Goal: Transaction & Acquisition: Purchase product/service

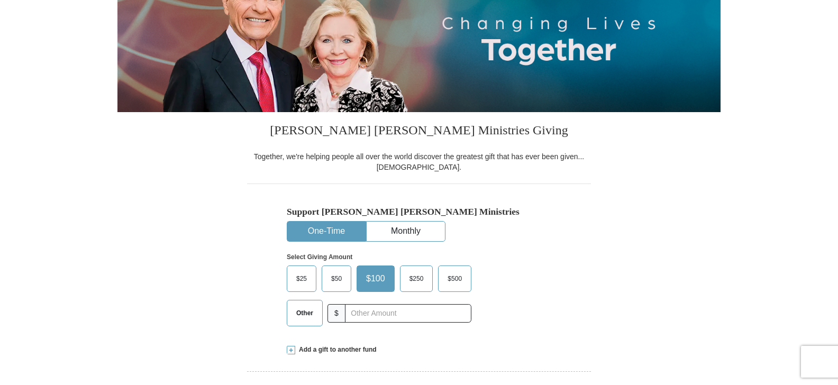
scroll to position [156, 0]
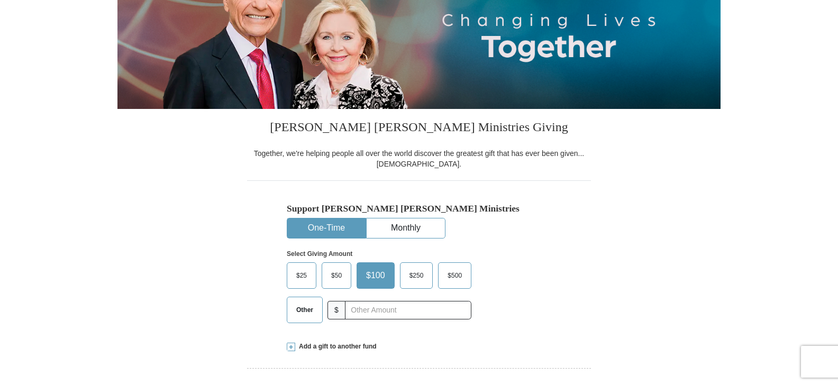
click at [292, 349] on span at bounding box center [291, 347] width 8 height 8
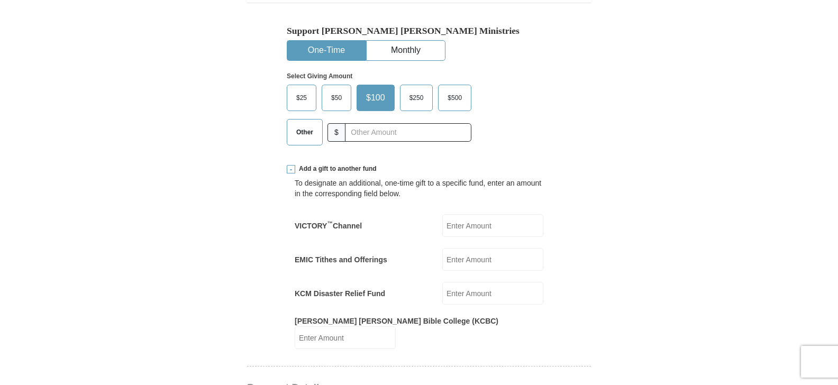
scroll to position [340, 0]
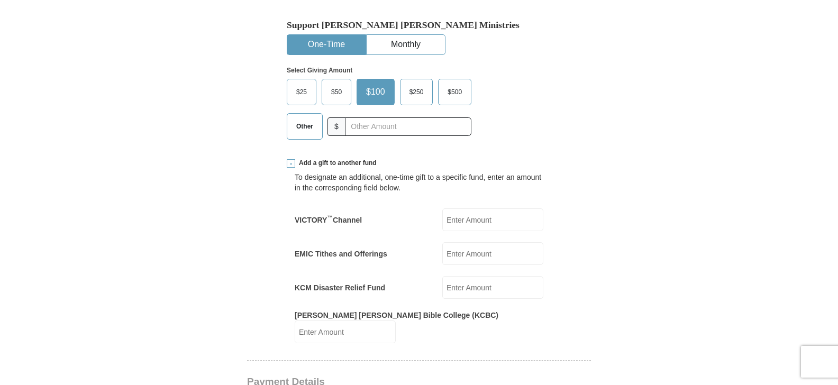
click at [452, 221] on input "VICTORY ™ Channel" at bounding box center [492, 219] width 101 height 23
type input "1"
click at [451, 254] on input "EMIC Tithes and Offerings" at bounding box center [492, 253] width 101 height 23
type input "100.00"
drag, startPoint x: 838, startPoint y: 75, endPoint x: 841, endPoint y: 117, distance: 43.0
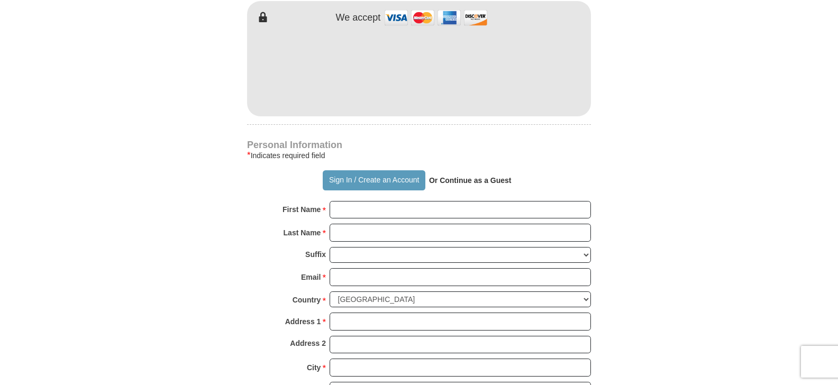
scroll to position [786, 0]
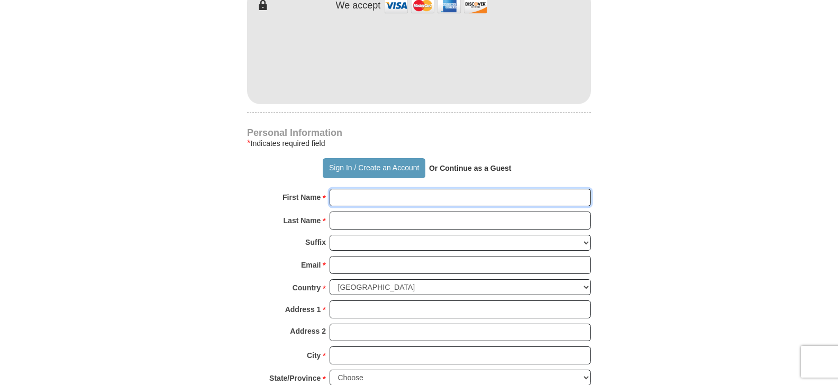
click at [339, 189] on input "First Name *" at bounding box center [460, 198] width 261 height 18
type input "[PERSON_NAME]"
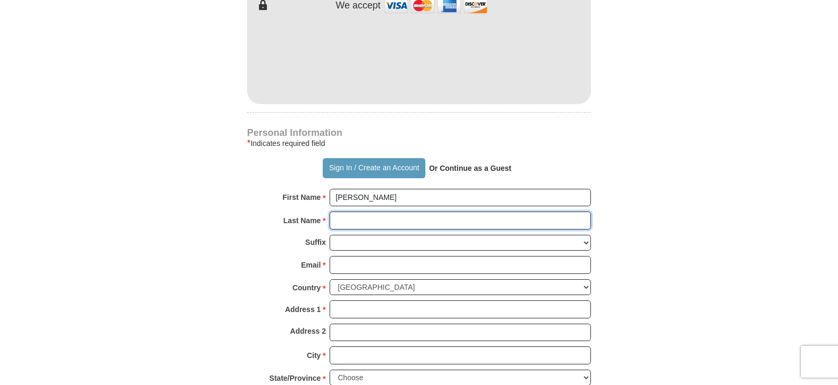
click at [339, 214] on input "Last Name *" at bounding box center [460, 221] width 261 height 18
type input "[PERSON_NAME]"
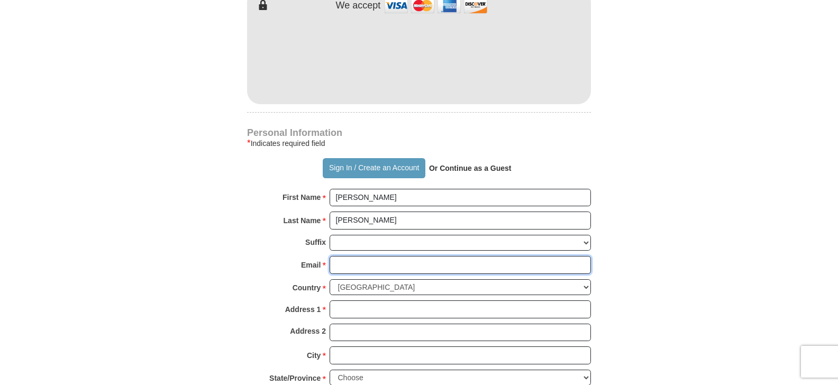
click at [338, 256] on input "Email *" at bounding box center [460, 265] width 261 height 18
type input "[PERSON_NAME][EMAIL_ADDRESS][DOMAIN_NAME]"
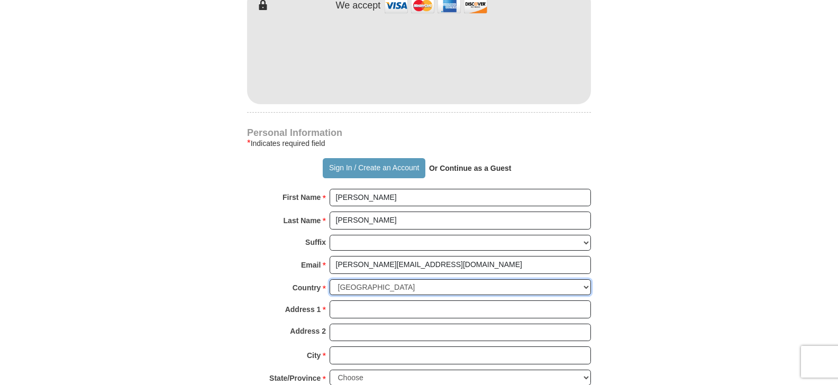
click at [342, 279] on select "[GEOGRAPHIC_DATA] [GEOGRAPHIC_DATA] [GEOGRAPHIC_DATA] [GEOGRAPHIC_DATA] [GEOGRA…" at bounding box center [460, 287] width 261 height 16
click at [250, 290] on div "Personal Information * Indicates required field Sign In / Create an Account Or …" at bounding box center [419, 286] width 344 height 314
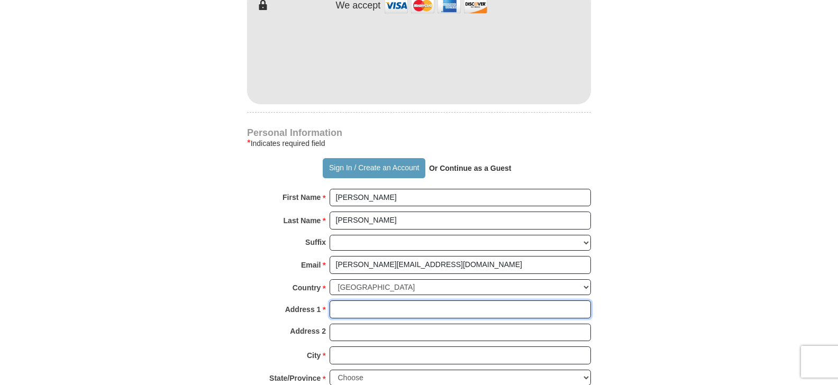
click at [339, 301] on input "Address 1 *" at bounding box center [460, 310] width 261 height 18
type input "PO Box 445"
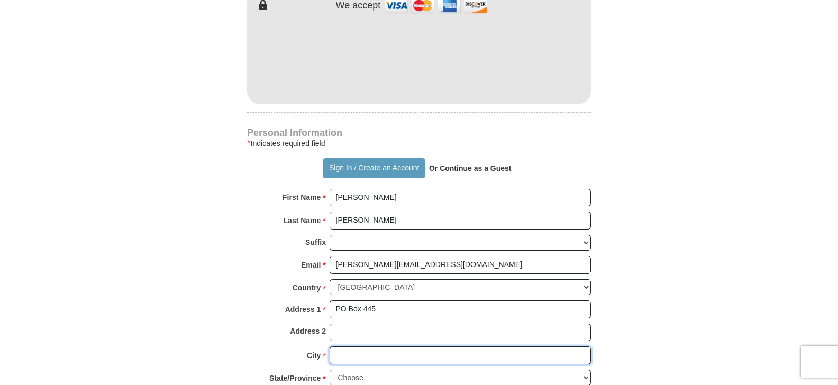
click at [339, 349] on input "City *" at bounding box center [460, 356] width 261 height 18
type input "[PERSON_NAME]"
click at [346, 370] on select "Choose [US_STATE] [US_STATE] [US_STATE] [US_STATE] [US_STATE] Armed Forces Amer…" at bounding box center [460, 378] width 261 height 16
click at [586, 370] on select "Choose [US_STATE] [US_STATE] [US_STATE] [US_STATE] [US_STATE] Armed Forces Amer…" at bounding box center [460, 378] width 261 height 16
click at [342, 370] on select "Choose [US_STATE] [US_STATE] [US_STATE] [US_STATE] [US_STATE] Armed Forces Amer…" at bounding box center [460, 378] width 261 height 16
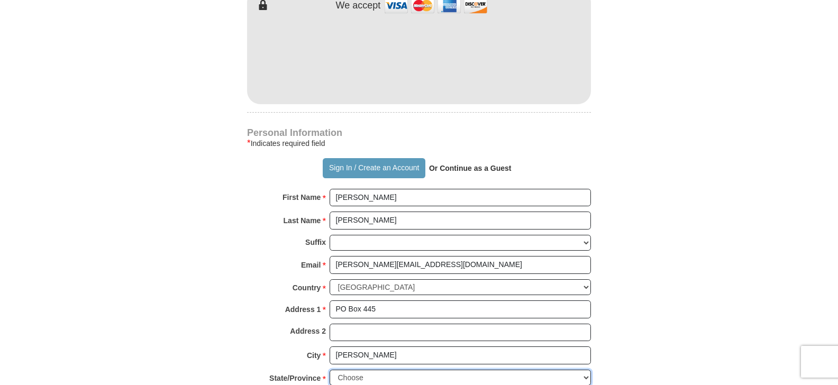
click at [336, 370] on select "Choose [US_STATE] [US_STATE] [US_STATE] [US_STATE] [US_STATE] Armed Forces Amer…" at bounding box center [460, 378] width 261 height 16
click at [340, 370] on select "Choose [US_STATE] [US_STATE] [US_STATE] [US_STATE] [US_STATE] Armed Forces Amer…" at bounding box center [460, 378] width 261 height 16
select select "[GEOGRAPHIC_DATA]"
click at [330, 370] on select "Choose [US_STATE] [US_STATE] [US_STATE] [US_STATE] [US_STATE] Armed Forces Amer…" at bounding box center [460, 378] width 261 height 16
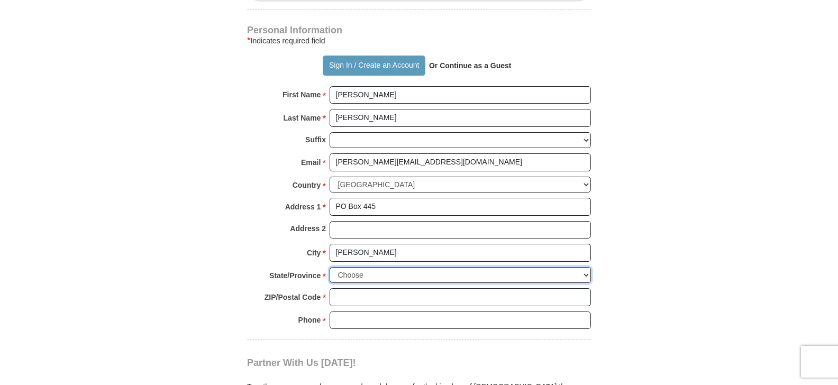
scroll to position [934, 0]
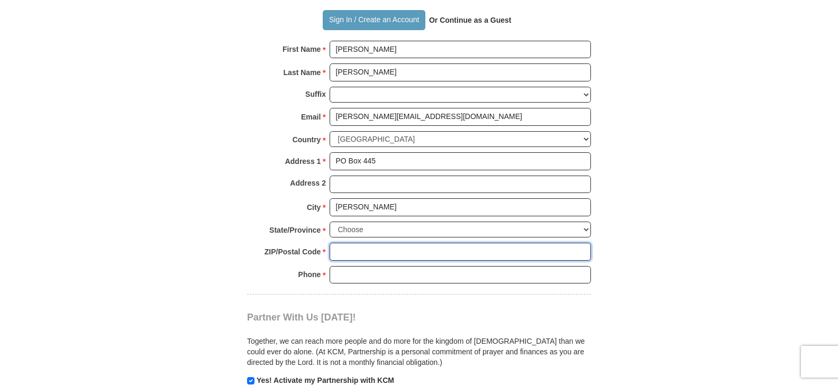
click at [337, 243] on input "ZIP/Postal Code *" at bounding box center [460, 252] width 261 height 18
type input "76624"
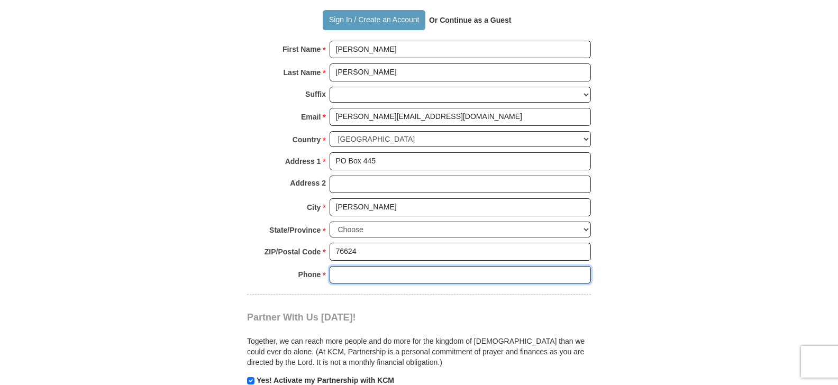
click at [341, 267] on input "Phone * *" at bounding box center [460, 275] width 261 height 18
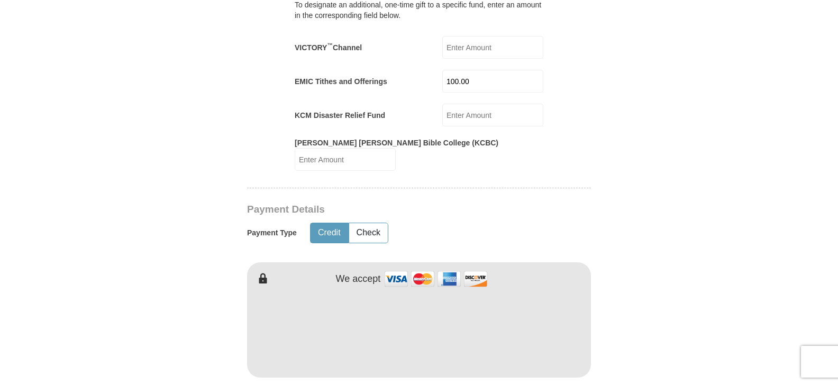
scroll to position [503, 0]
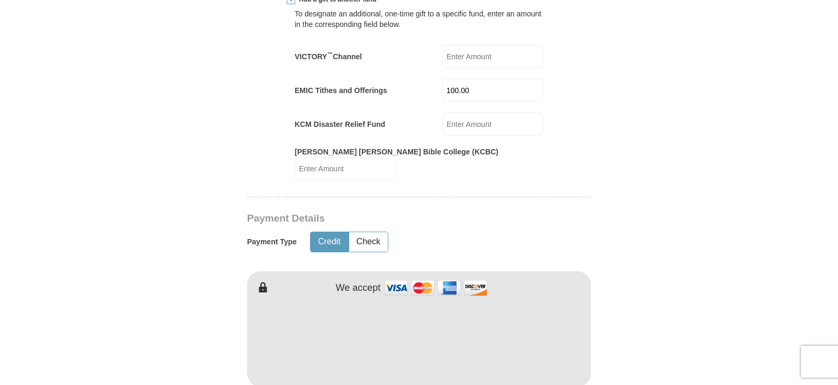
type input "254-8556786"
click at [474, 90] on input "100.00" at bounding box center [492, 90] width 101 height 23
type input "1"
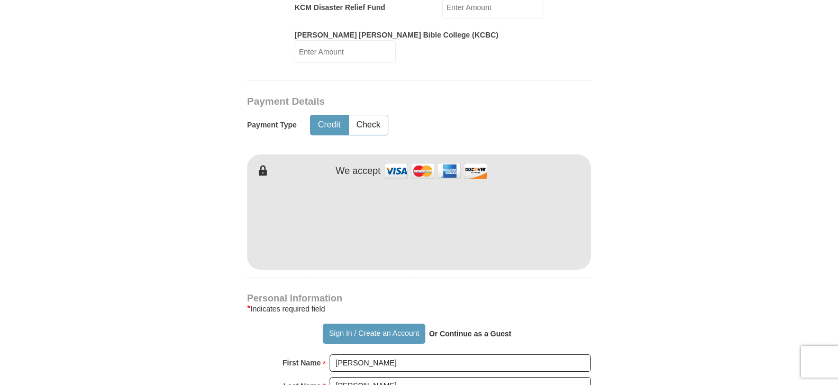
scroll to position [722, 0]
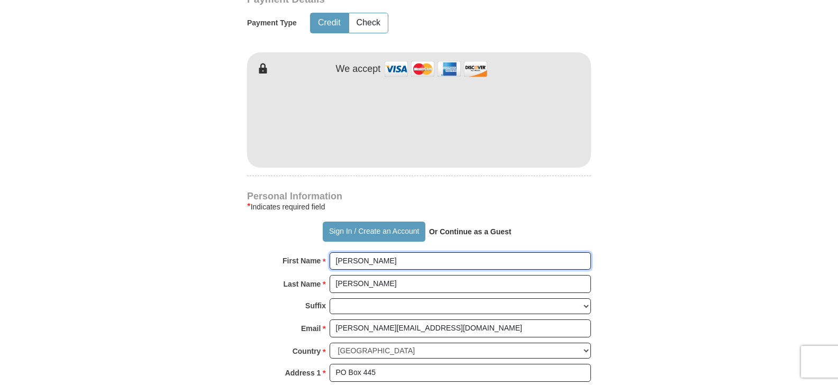
click at [357, 252] on input "[PERSON_NAME]" at bounding box center [460, 261] width 261 height 18
type input "S"
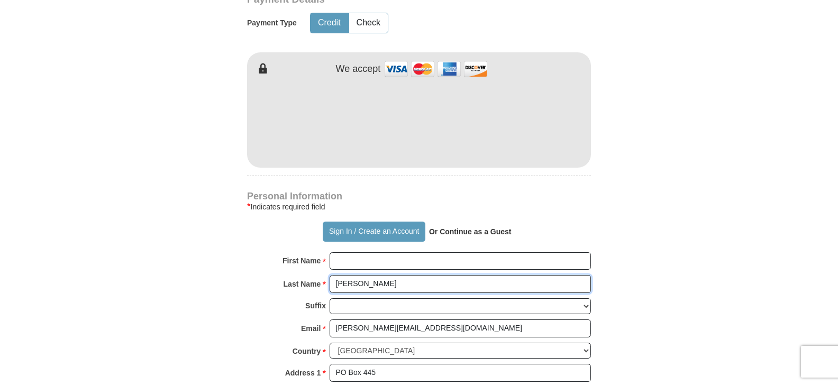
click at [367, 275] on input "[PERSON_NAME]" at bounding box center [460, 284] width 261 height 18
type input "M"
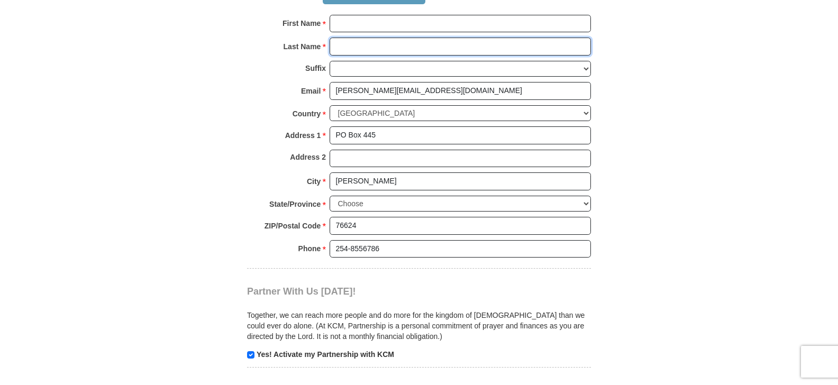
scroll to position [954, 0]
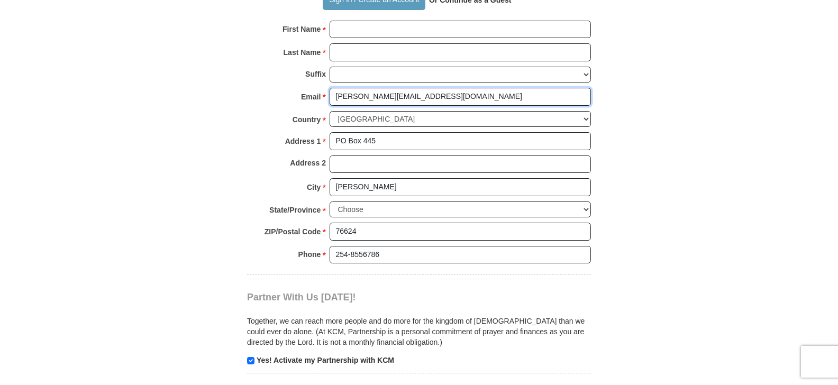
click at [420, 88] on input "[PERSON_NAME][EMAIL_ADDRESS][DOMAIN_NAME]" at bounding box center [460, 97] width 261 height 18
type input "s"
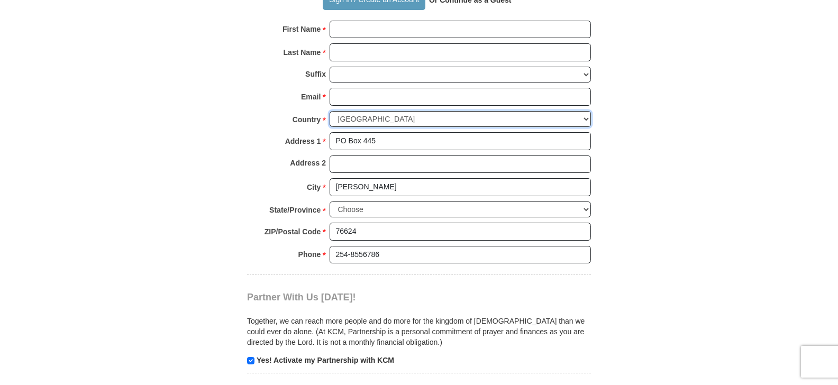
click at [420, 112] on select "[GEOGRAPHIC_DATA] [GEOGRAPHIC_DATA] [GEOGRAPHIC_DATA] [GEOGRAPHIC_DATA] [GEOGRA…" at bounding box center [460, 119] width 261 height 16
click at [426, 111] on select "[GEOGRAPHIC_DATA] [GEOGRAPHIC_DATA] [GEOGRAPHIC_DATA] [GEOGRAPHIC_DATA] [GEOGRA…" at bounding box center [460, 119] width 261 height 16
click at [376, 132] on input "PO Box 445" at bounding box center [460, 141] width 261 height 18
type input "P"
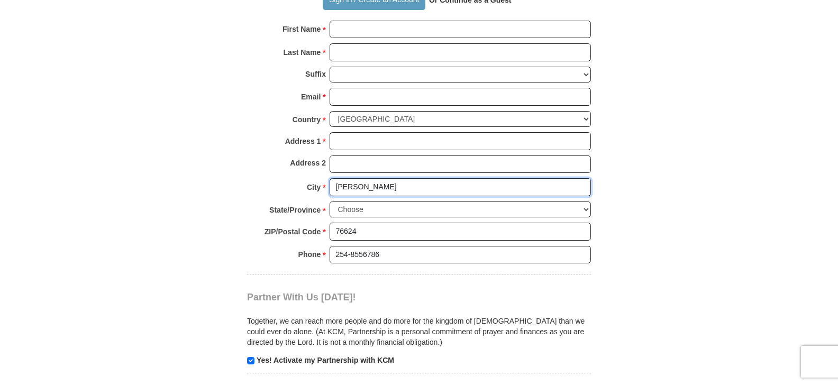
click at [359, 178] on input "[PERSON_NAME]" at bounding box center [460, 187] width 261 height 18
type input "A"
click at [360, 202] on select "Choose [US_STATE] [US_STATE] [US_STATE] [US_STATE] [US_STATE] Armed Forces Amer…" at bounding box center [460, 210] width 261 height 16
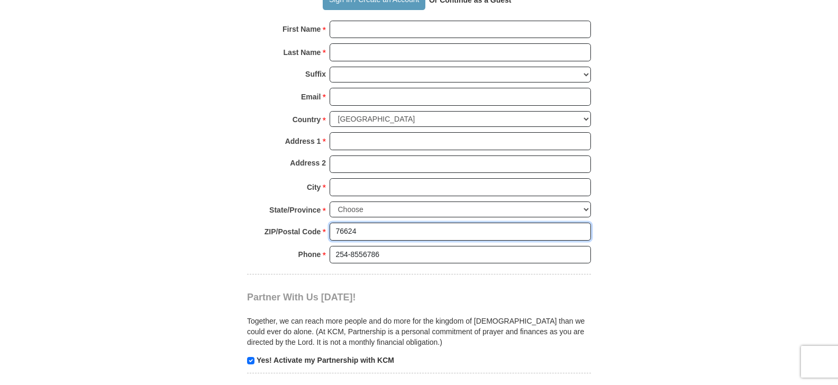
click at [362, 223] on input "76624" at bounding box center [460, 232] width 261 height 18
type input "7"
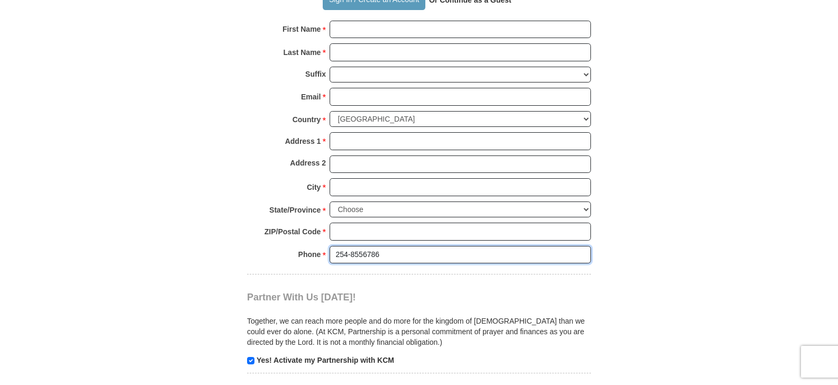
click at [381, 247] on input "254-8556786" at bounding box center [460, 255] width 261 height 18
type input "2"
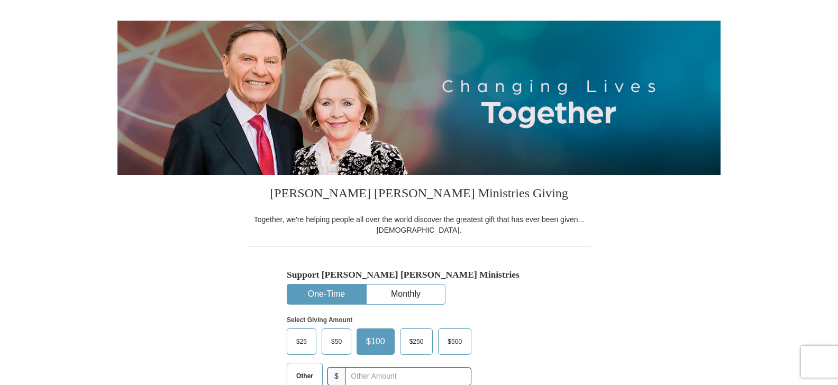
scroll to position [0, 0]
